Goal: Information Seeking & Learning: Learn about a topic

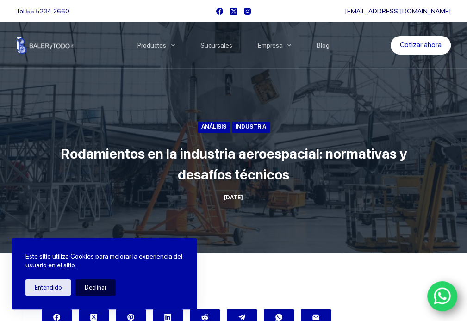
click at [88, 287] on button "Declinar" at bounding box center [95, 288] width 40 height 16
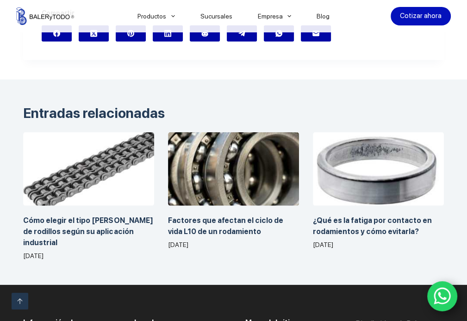
scroll to position [1805, 0]
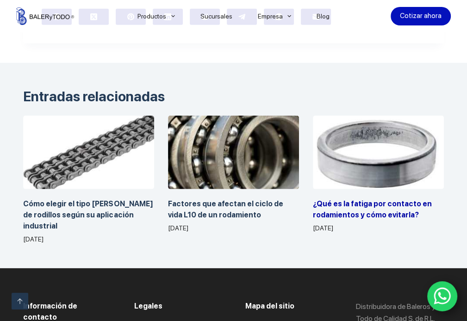
click at [323, 202] on link "¿Qué es la fatiga por contacto en rodamientos y cómo evitarla?" at bounding box center [372, 210] width 119 height 20
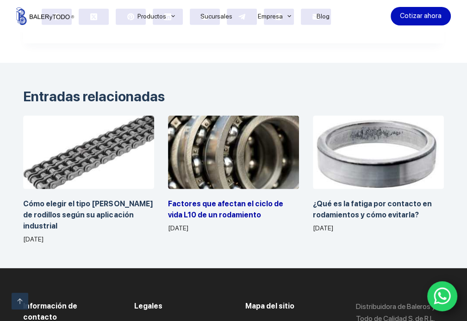
click at [193, 202] on link "Factores que afectan el ciclo de vida L10 de un rodamiento" at bounding box center [225, 210] width 115 height 20
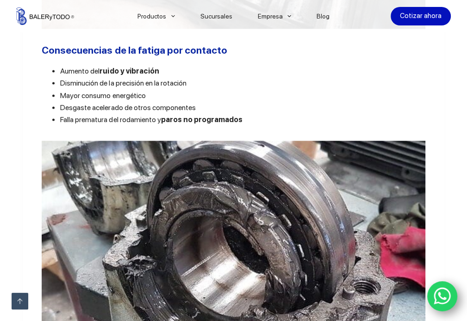
scroll to position [1065, 0]
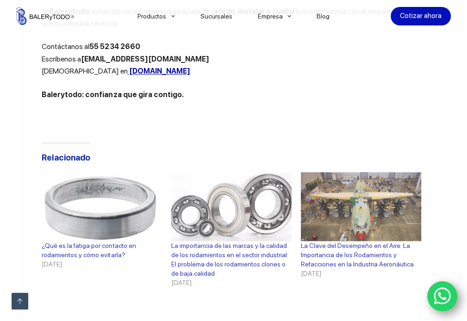
scroll to position [3194, 0]
